Goal: Task Accomplishment & Management: Use online tool/utility

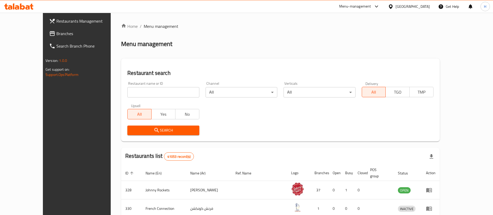
click at [56, 34] on span "Branches" at bounding box center [88, 33] width 65 height 6
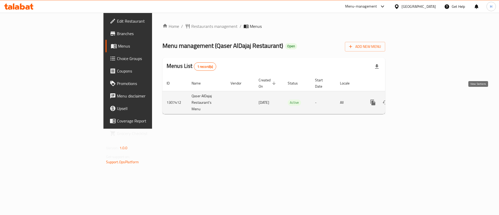
click at [414, 99] on icon "enhanced table" at bounding box center [410, 102] width 6 height 6
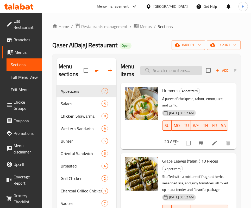
click at [161, 71] on input "search" at bounding box center [170, 70] width 61 height 9
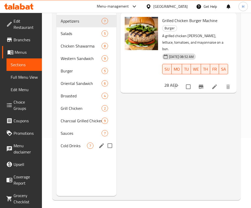
scroll to position [73, 0]
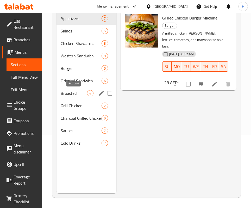
click at [68, 102] on div "Grill Chicken 2" at bounding box center [86, 106] width 60 height 12
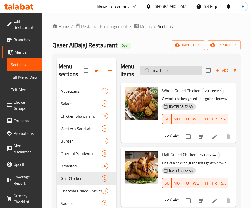
click at [182, 69] on input "machine" at bounding box center [170, 70] width 61 height 9
click at [181, 69] on input "machine" at bounding box center [170, 70] width 61 height 9
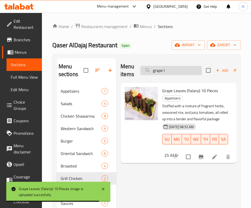
click at [171, 74] on input "grape l" at bounding box center [170, 70] width 61 height 9
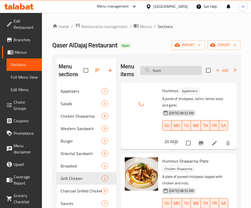
click at [159, 68] on input "hum" at bounding box center [170, 70] width 61 height 9
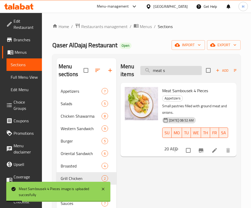
click at [160, 71] on input "meat s" at bounding box center [170, 70] width 61 height 9
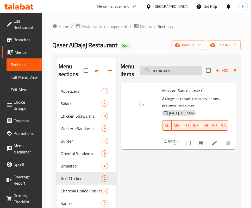
click at [178, 66] on input "mexican s" at bounding box center [170, 70] width 61 height 9
click at [178, 71] on input "mexican s" at bounding box center [170, 70] width 61 height 9
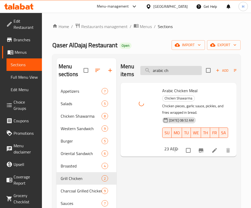
click at [173, 68] on input "arabic ch" at bounding box center [170, 70] width 61 height 9
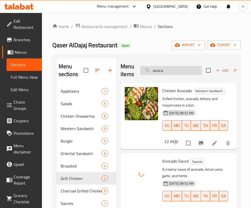
click at [182, 71] on input "avoca" at bounding box center [170, 70] width 61 height 9
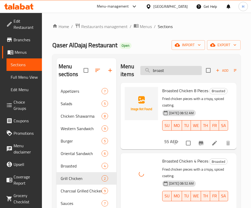
click at [169, 69] on input "broast" at bounding box center [170, 70] width 61 height 9
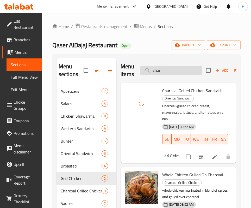
click at [183, 72] on input "char" at bounding box center [170, 70] width 61 height 9
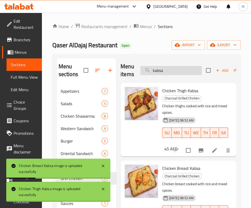
click at [153, 69] on input "kabsa" at bounding box center [170, 70] width 61 height 9
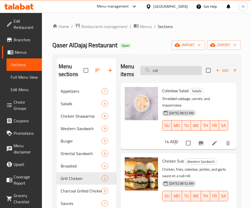
click at [164, 69] on input "col" at bounding box center [170, 70] width 61 height 9
click at [174, 71] on input "col" at bounding box center [170, 70] width 61 height 9
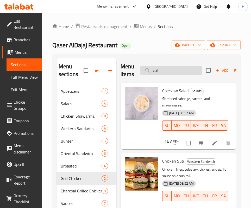
click at [174, 71] on input "col" at bounding box center [170, 70] width 61 height 9
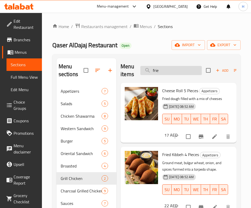
click at [170, 69] on input "frie" at bounding box center [170, 70] width 61 height 9
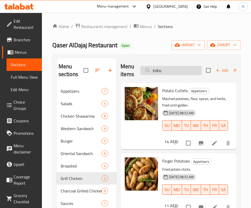
click at [171, 66] on input "بطاط" at bounding box center [170, 70] width 61 height 9
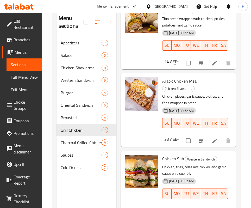
scroll to position [73, 0]
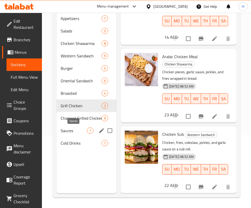
click at [78, 128] on span "Sauces" at bounding box center [74, 131] width 26 height 6
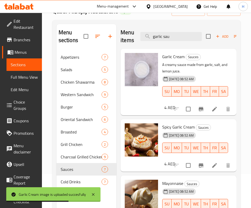
scroll to position [34, 0]
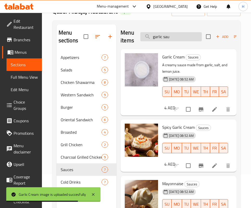
click at [174, 38] on input "garlic sau" at bounding box center [170, 36] width 61 height 9
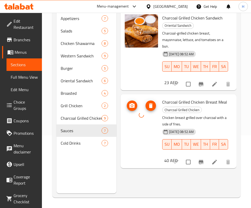
scroll to position [0, 0]
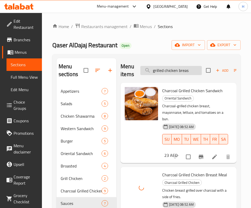
click at [170, 70] on input "grilled chicken breas" at bounding box center [170, 70] width 61 height 9
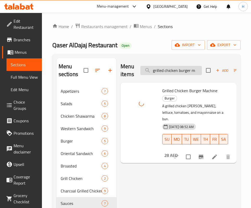
click at [177, 71] on input "grilled chicken burger m" at bounding box center [170, 70] width 61 height 9
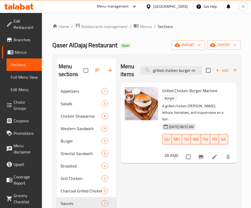
click at [138, 166] on div "Menu items grilled chicken burger m Add Sort Manage items Grilled Chicken Burge…" at bounding box center [176, 162] width 120 height 208
click at [176, 73] on input "grilled chicken burger m" at bounding box center [170, 70] width 61 height 9
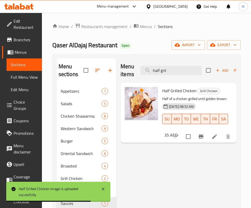
click at [134, 162] on div "Menu items half gril Add Sort Manage items Half Grilled Chicken Grill Chicken H…" at bounding box center [176, 162] width 120 height 208
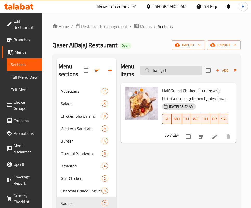
click at [185, 67] on input "half gril" at bounding box center [170, 70] width 61 height 9
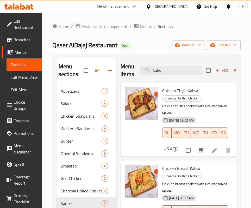
scroll to position [7, 0]
click at [166, 66] on input "kabs" at bounding box center [170, 70] width 61 height 9
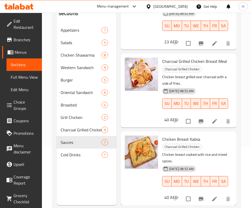
scroll to position [73, 0]
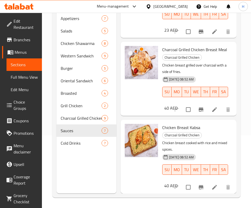
click at [200, 122] on div "Chicken Breast Kabsa Charcoal Grilled Chicken Chicken breast cooked with rice a…" at bounding box center [177, 157] width 111 height 70
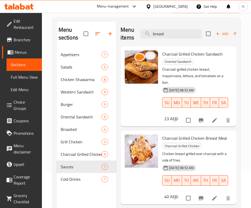
scroll to position [0, 0]
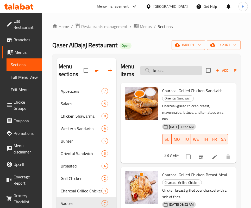
click at [176, 66] on input "breast" at bounding box center [170, 70] width 61 height 9
click at [174, 61] on div "Menu items grilled chicken breast Add Sort Manage items" at bounding box center [178, 70] width 116 height 25
click at [174, 70] on input "grilled chicken breast" at bounding box center [170, 70] width 61 height 9
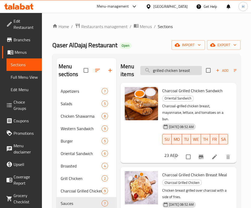
click at [174, 70] on input "grilled chicken breast" at bounding box center [170, 70] width 61 height 9
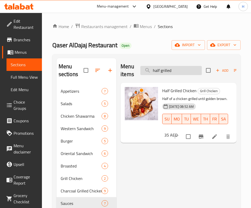
click at [178, 71] on input "half grilled" at bounding box center [170, 70] width 61 height 9
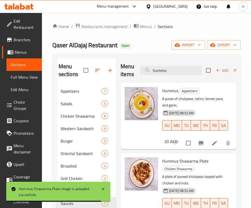
click at [175, 77] on div "Menu items hummu Add Sort Manage items" at bounding box center [178, 70] width 116 height 25
click at [173, 73] on input "hummu" at bounding box center [170, 70] width 61 height 9
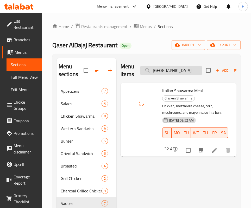
click at [181, 70] on input "[GEOGRAPHIC_DATA]" at bounding box center [170, 70] width 61 height 9
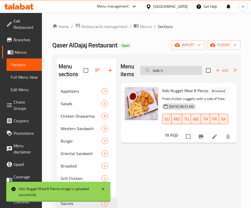
click at [176, 74] on input "kids n" at bounding box center [170, 70] width 61 height 9
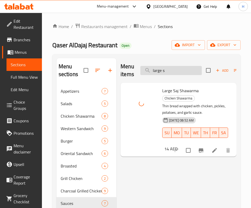
click at [181, 69] on input "large s" at bounding box center [170, 70] width 61 height 9
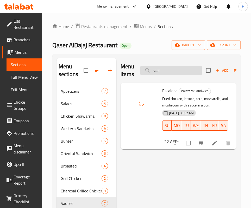
click at [175, 69] on input "scal" at bounding box center [170, 70] width 61 height 9
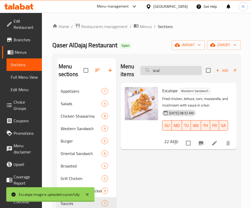
click at [175, 69] on input "scal" at bounding box center [170, 70] width 61 height 9
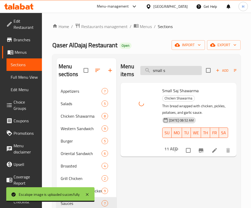
click at [156, 72] on input "small s" at bounding box center [170, 70] width 61 height 9
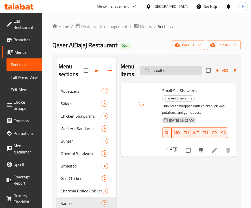
click at [156, 72] on input "small s" at bounding box center [170, 70] width 61 height 9
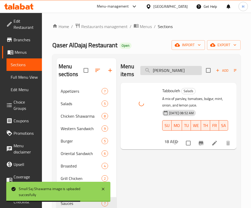
click at [172, 70] on input "[PERSON_NAME]" at bounding box center [170, 70] width 61 height 9
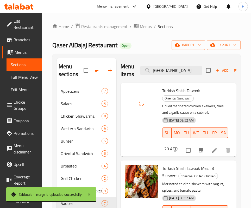
drag, startPoint x: 163, startPoint y: 64, endPoint x: 167, endPoint y: 71, distance: 8.0
click at [163, 63] on div "Menu items turki Add Sort Manage items" at bounding box center [178, 70] width 116 height 25
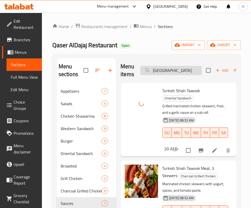
click at [168, 71] on input "[GEOGRAPHIC_DATA]" at bounding box center [170, 70] width 61 height 9
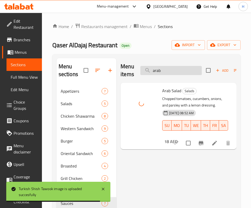
click at [171, 73] on input "arab" at bounding box center [170, 70] width 61 height 9
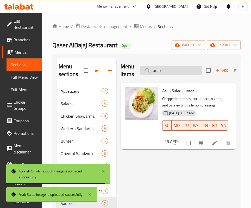
click at [171, 73] on input "arab" at bounding box center [170, 70] width 61 height 9
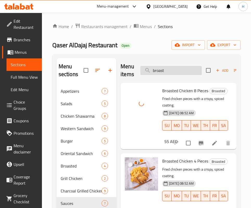
click at [168, 71] on input "broast" at bounding box center [170, 70] width 61 height 9
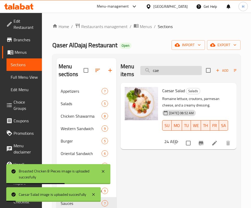
click at [168, 67] on input "cae" at bounding box center [170, 70] width 61 height 9
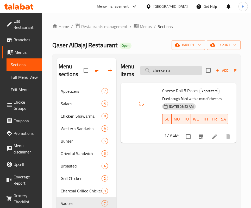
click at [178, 73] on input "cheese ro" at bounding box center [170, 70] width 61 height 9
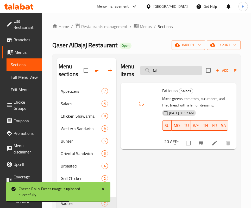
click at [171, 73] on input "fat" at bounding box center [170, 70] width 61 height 9
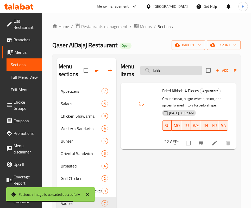
click at [192, 71] on input "kibb" at bounding box center [170, 70] width 61 height 9
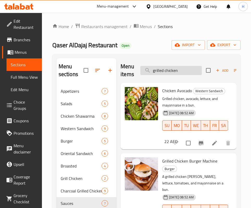
click at [181, 69] on input "grilled chicken" at bounding box center [170, 70] width 61 height 9
type input "h"
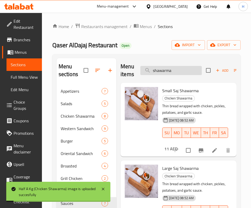
click at [174, 70] on input "shawarma" at bounding box center [170, 70] width 61 height 9
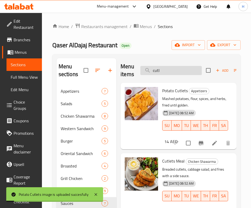
drag, startPoint x: 168, startPoint y: 62, endPoint x: 166, endPoint y: 68, distance: 6.2
click at [168, 62] on div "Menu items cutl Add Sort Manage items" at bounding box center [178, 70] width 116 height 25
click at [166, 68] on input "cutl" at bounding box center [170, 70] width 61 height 9
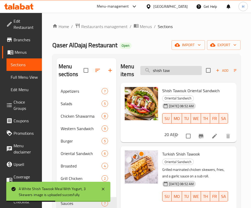
click at [164, 71] on input "shish taw" at bounding box center [170, 70] width 61 height 9
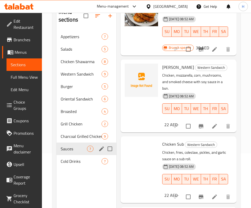
scroll to position [73, 0]
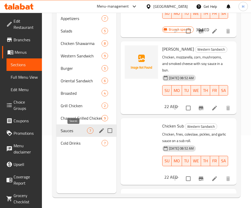
type input "sauce"
click at [74, 130] on span "Sauces" at bounding box center [74, 131] width 26 height 6
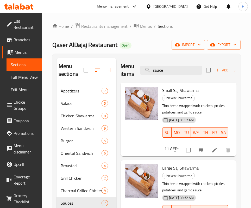
scroll to position [0, 0]
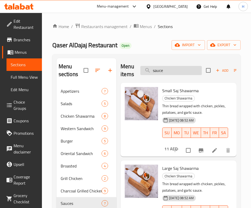
click at [166, 74] on input "sauce" at bounding box center [170, 70] width 61 height 9
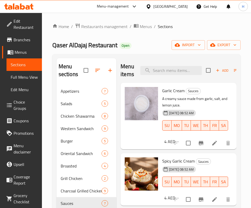
click at [170, 55] on div "Menu sections Appetizers 7 Salads 5 Chicken Shawarma 8 Western Sandwich 9 Burge…" at bounding box center [146, 162] width 188 height 216
click at [178, 67] on input "search" at bounding box center [170, 70] width 61 height 9
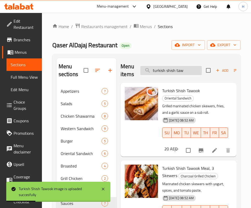
click at [188, 68] on input "turkish shish taw" at bounding box center [170, 70] width 61 height 9
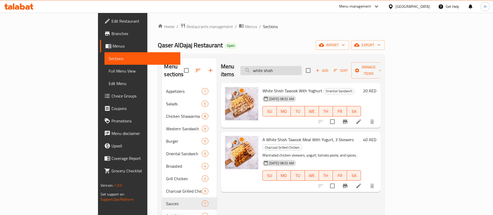
click at [302, 67] on input "white shish" at bounding box center [270, 70] width 61 height 9
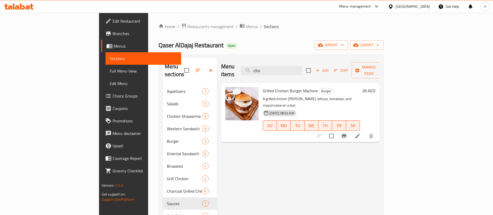
type input "ماك"
